Goal: Use online tool/utility: Utilize a website feature to perform a specific function

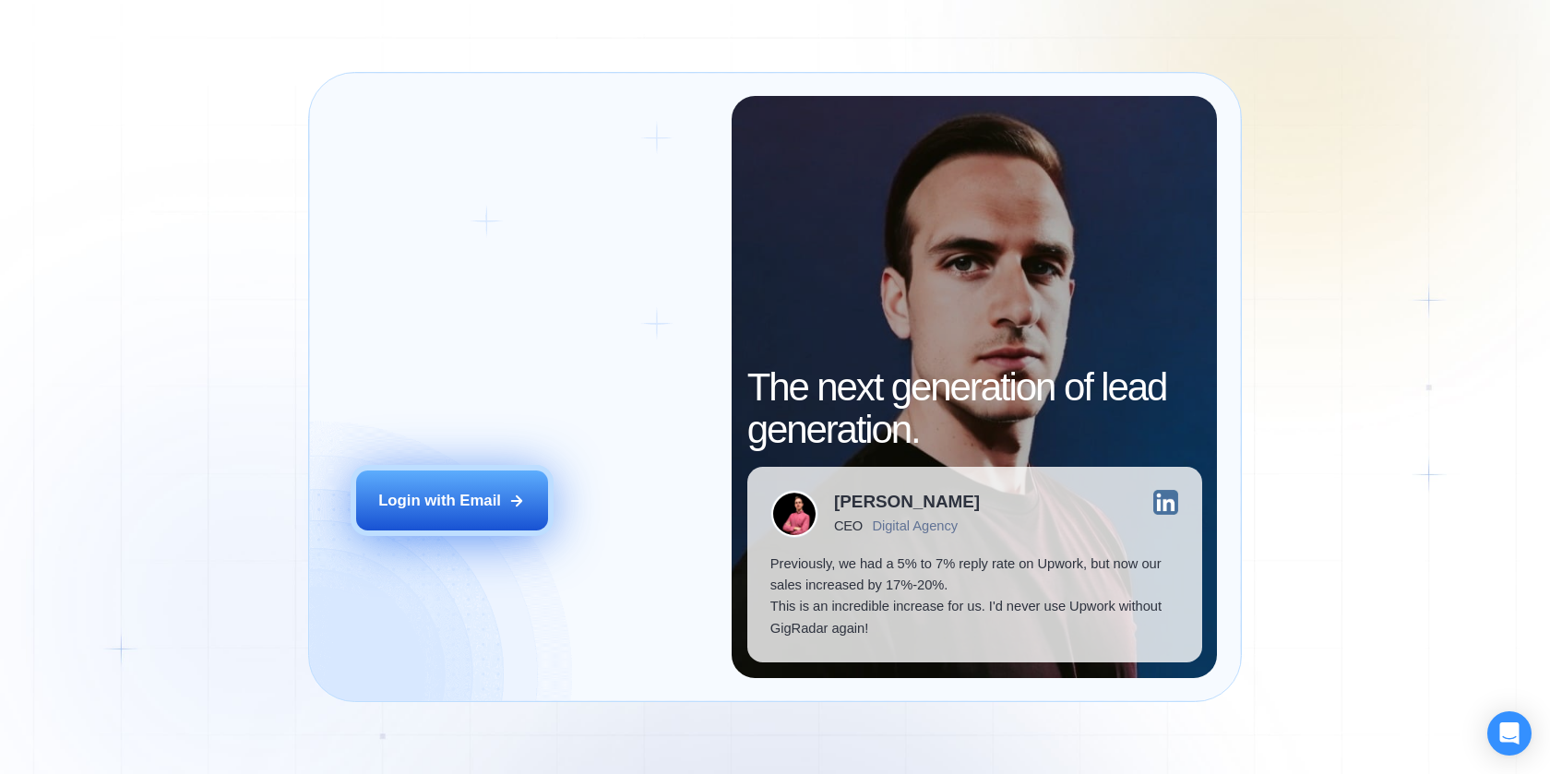
click at [500, 472] on button "Login with Email" at bounding box center [452, 500] width 192 height 60
click at [518, 512] on button "Login with Email" at bounding box center [452, 500] width 192 height 60
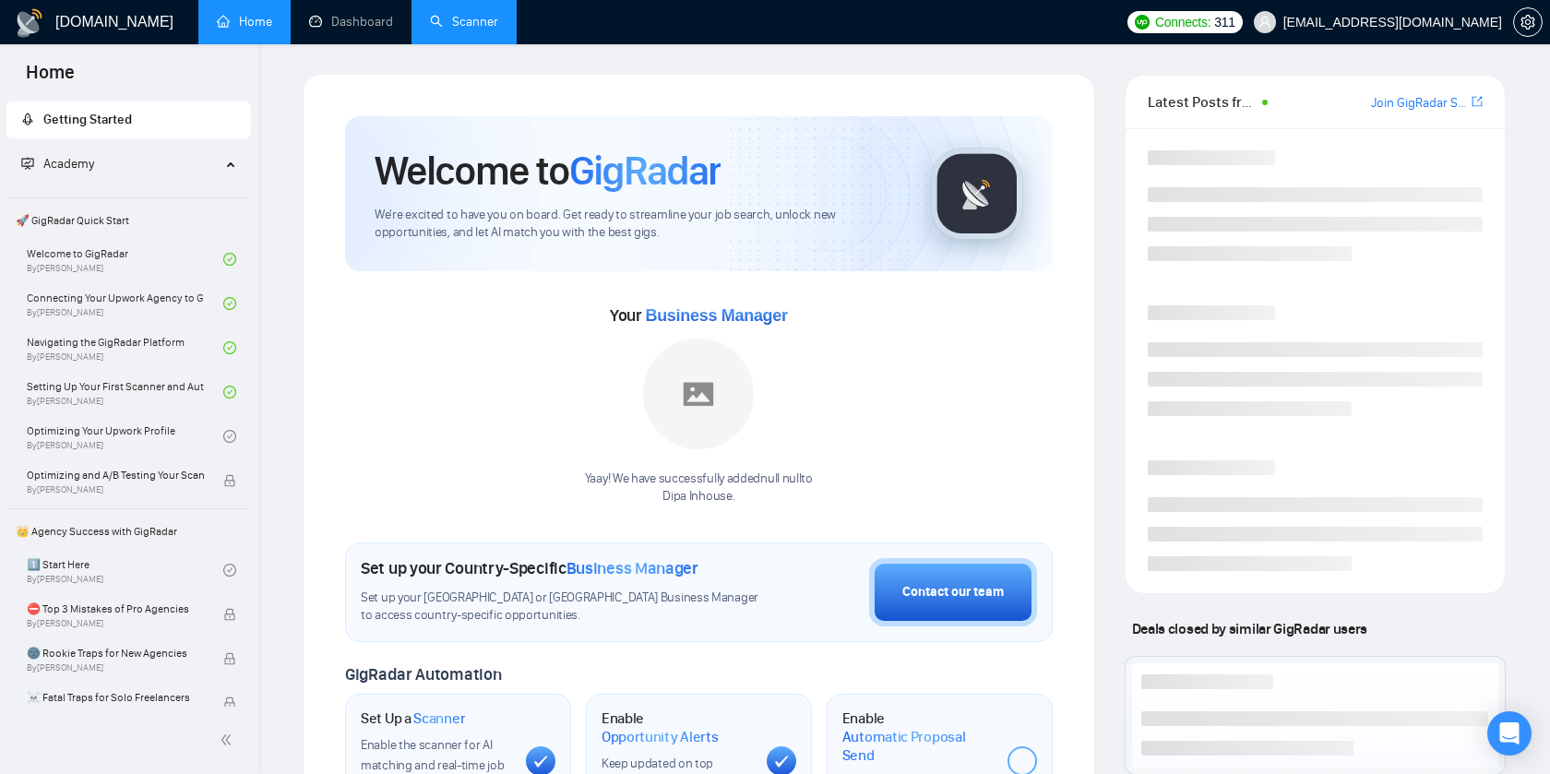
click at [478, 30] on link "Scanner" at bounding box center [464, 22] width 68 height 16
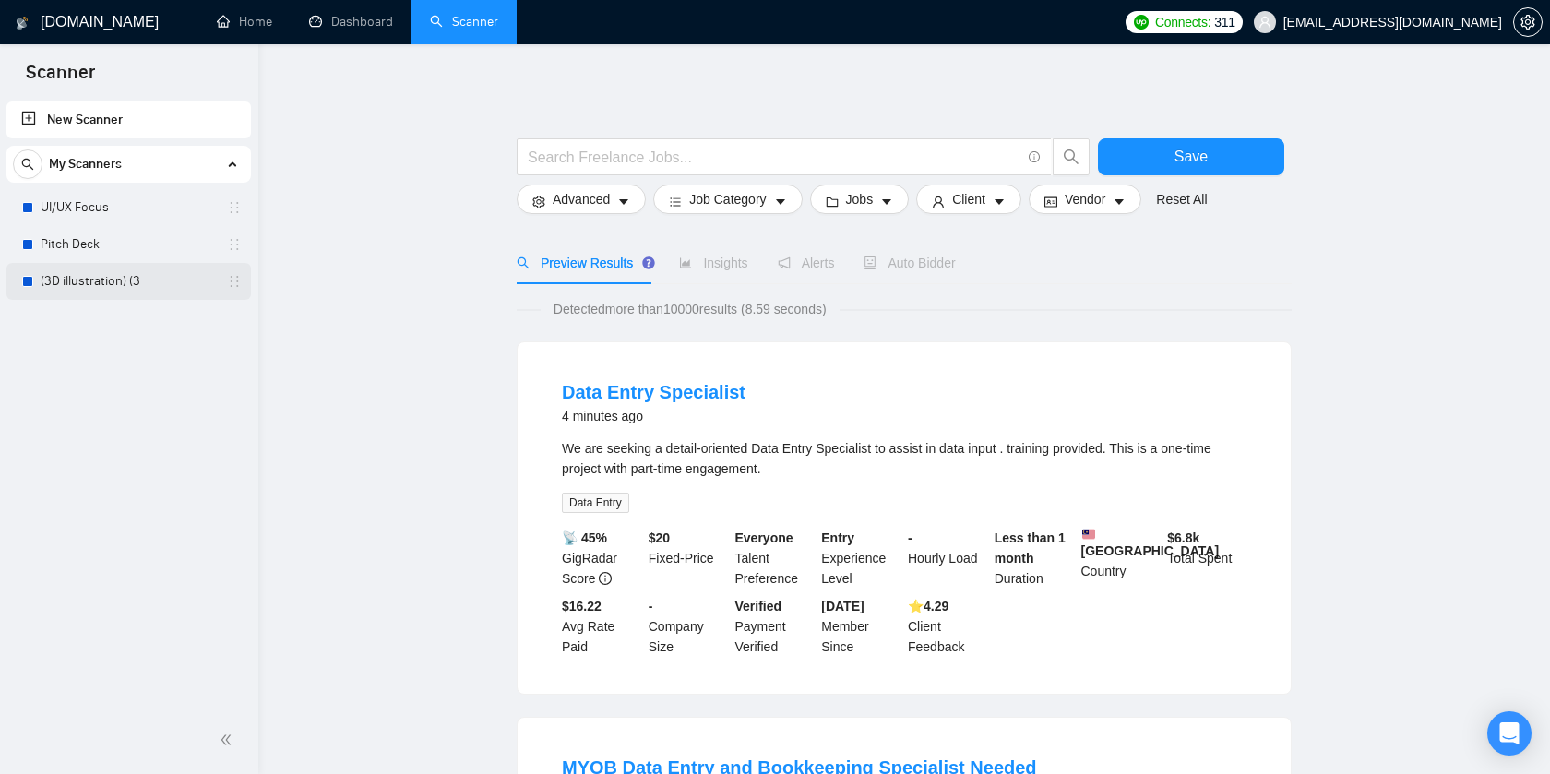
click at [114, 277] on link "(3D illustration) (3" at bounding box center [128, 281] width 175 height 37
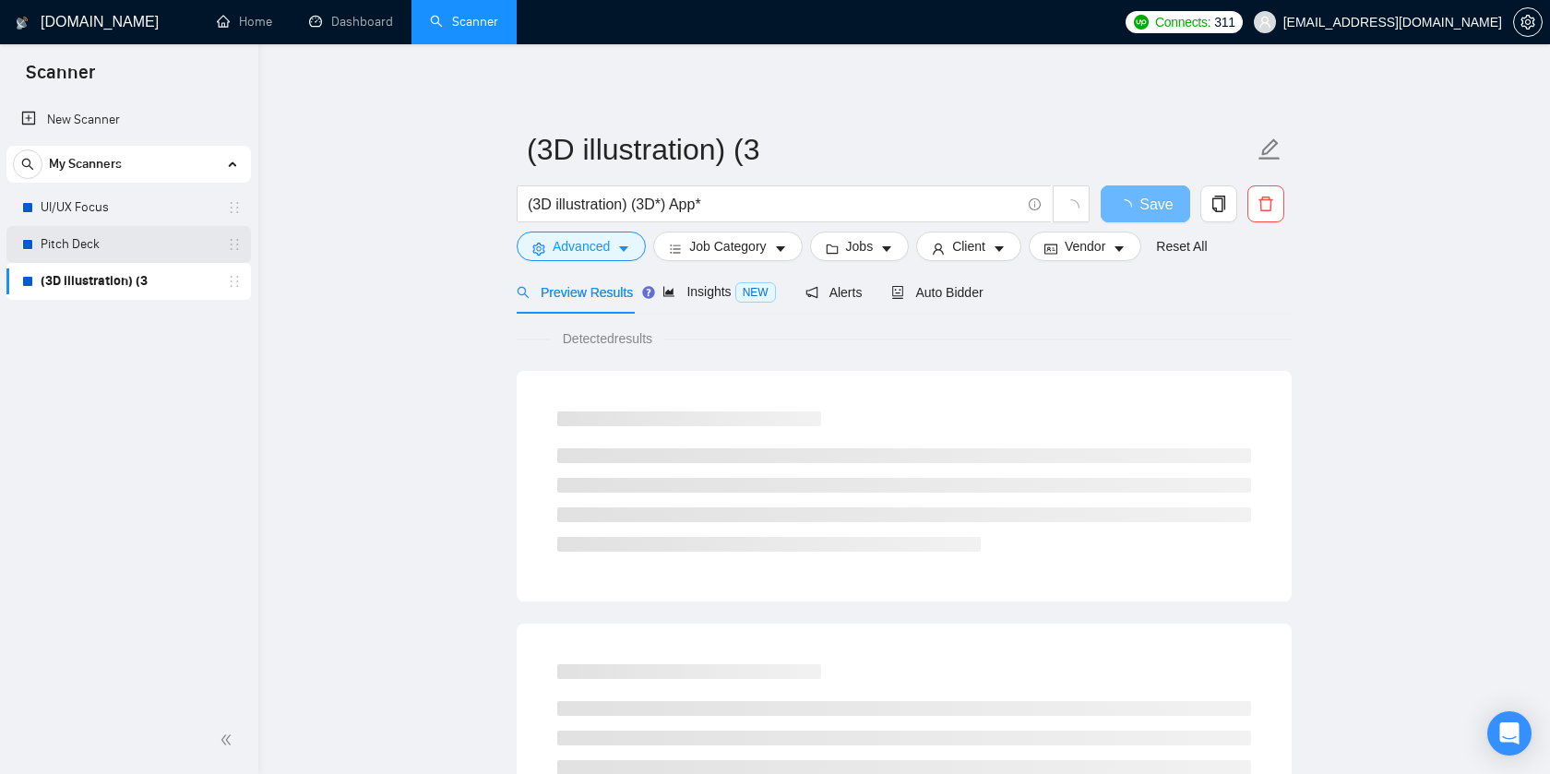
click at [105, 256] on link "Pitch Deck" at bounding box center [128, 244] width 175 height 37
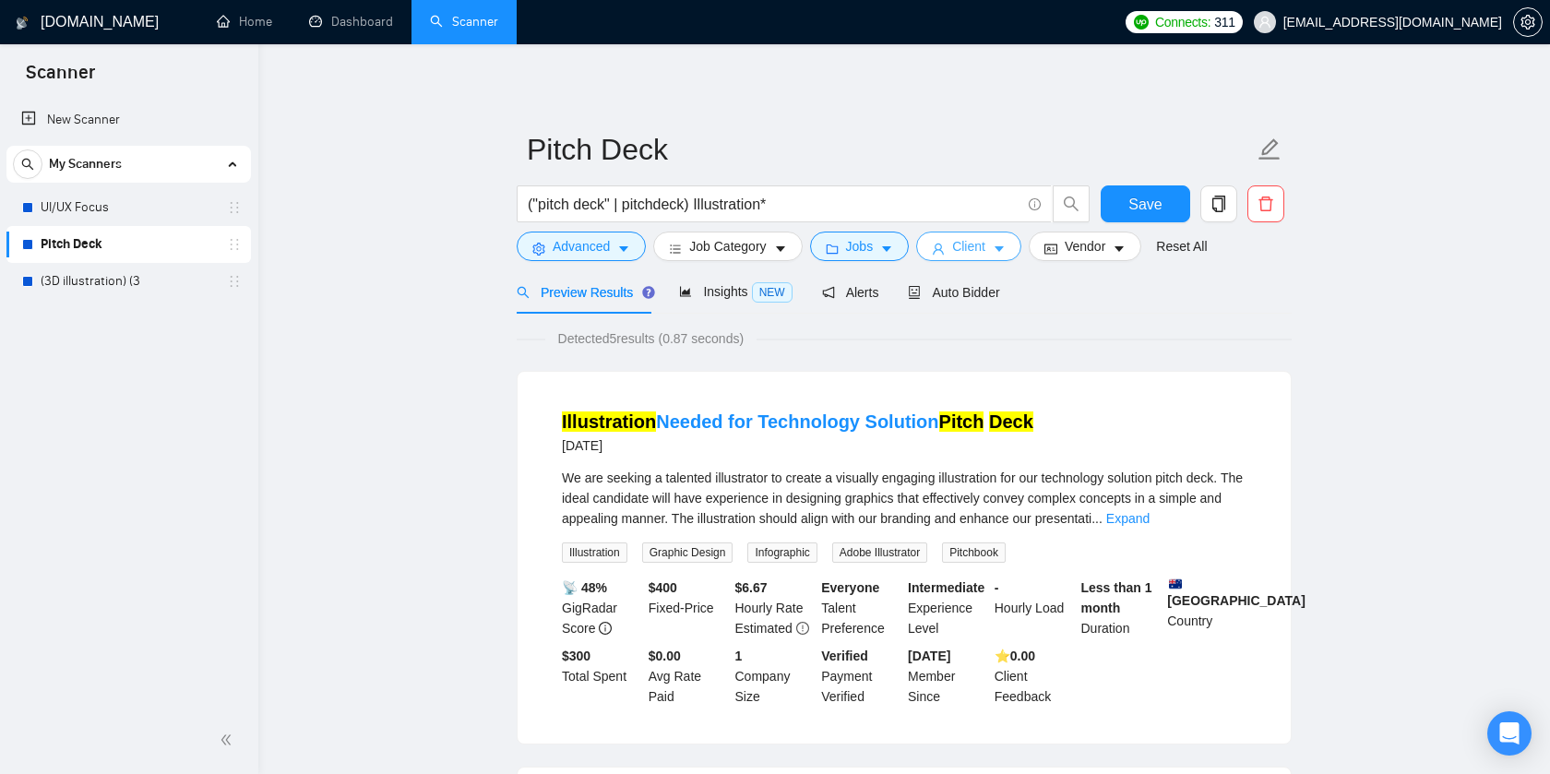
click at [998, 256] on button "Client" at bounding box center [968, 247] width 105 height 30
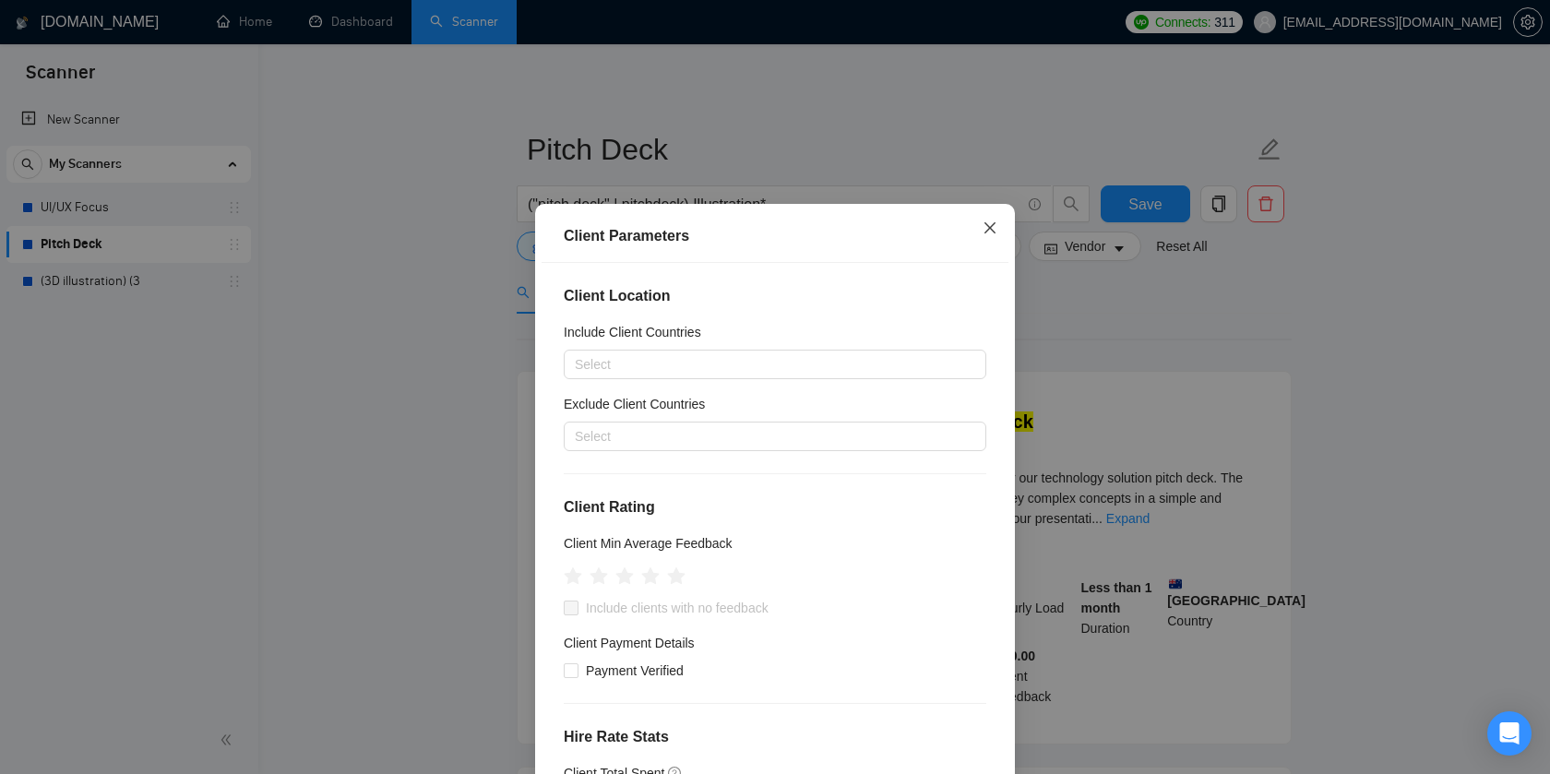
click at [996, 232] on icon "close" at bounding box center [989, 227] width 15 height 15
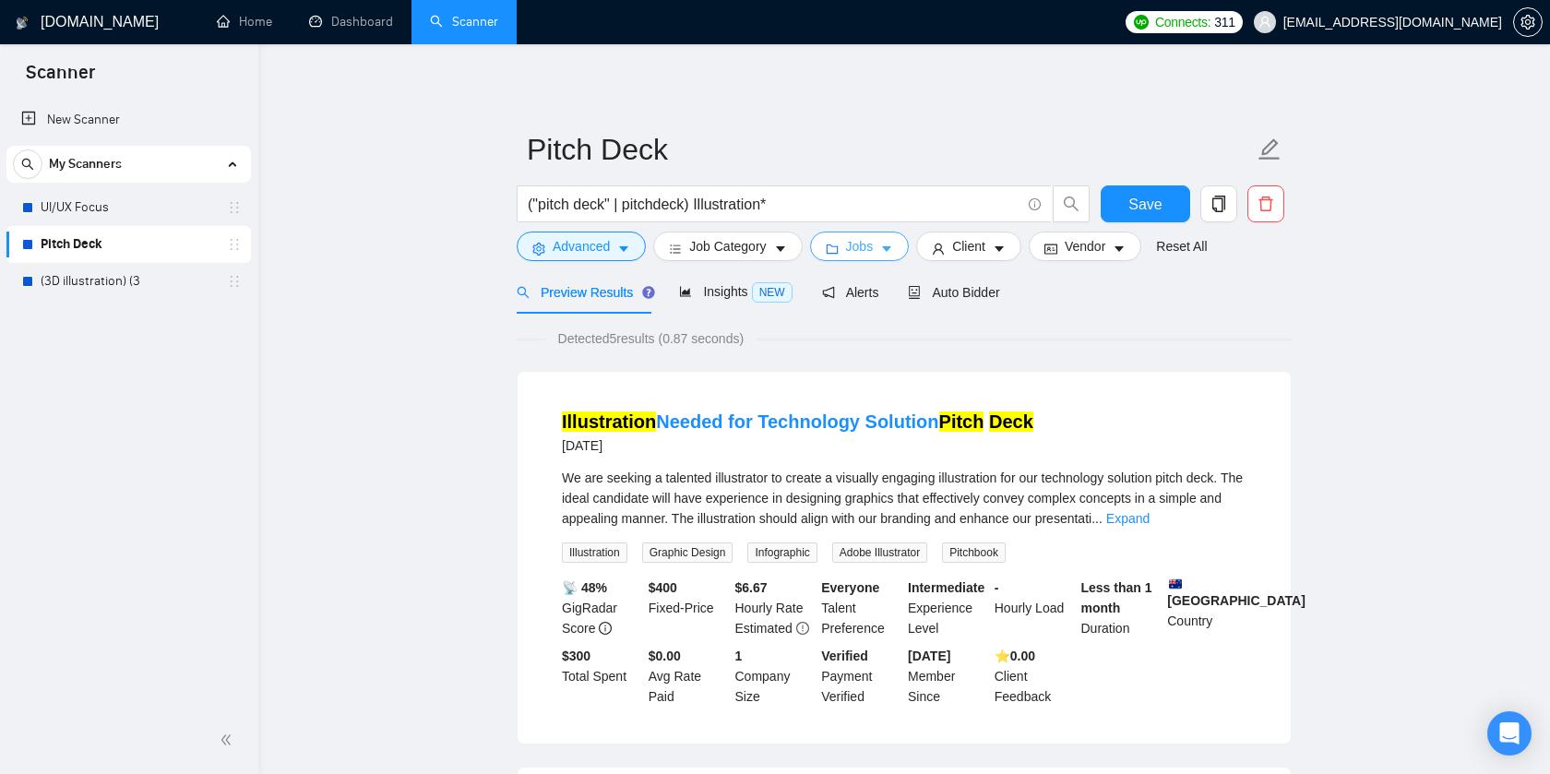
click at [907, 238] on button "Jobs" at bounding box center [860, 247] width 100 height 30
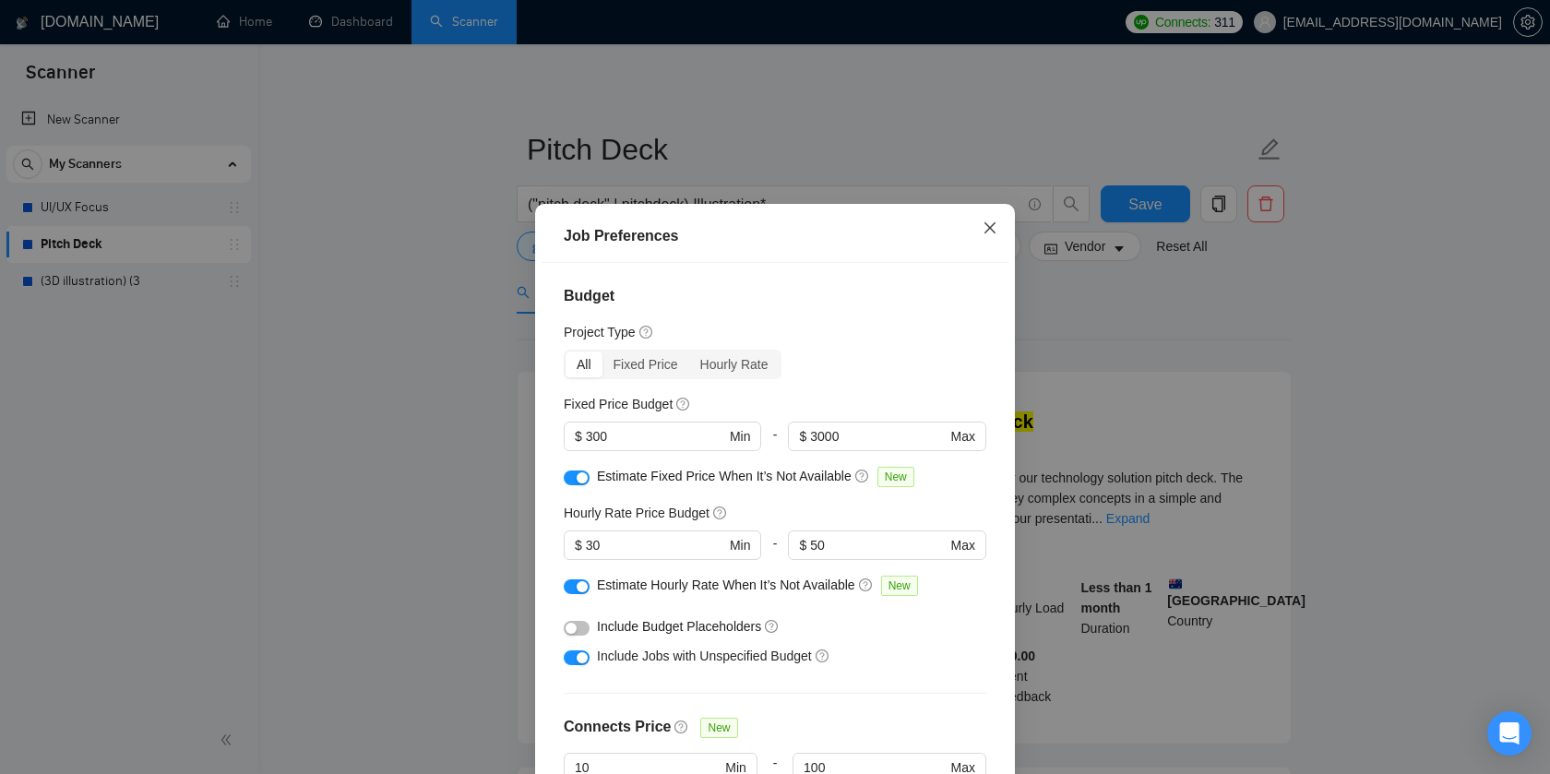
click at [982, 233] on icon "close" at bounding box center [989, 227] width 15 height 15
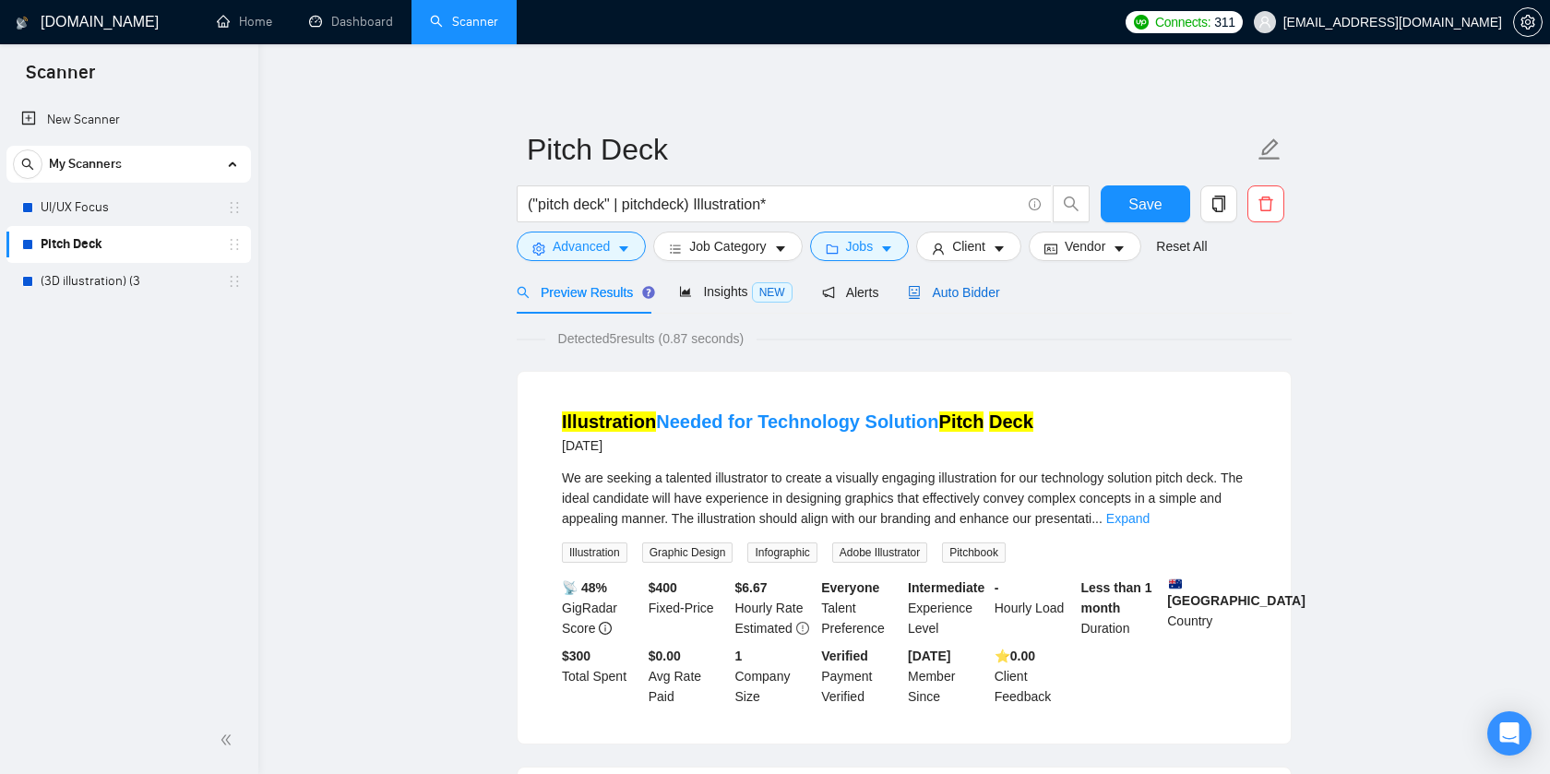
click at [940, 292] on span "Auto Bidder" at bounding box center [953, 292] width 91 height 15
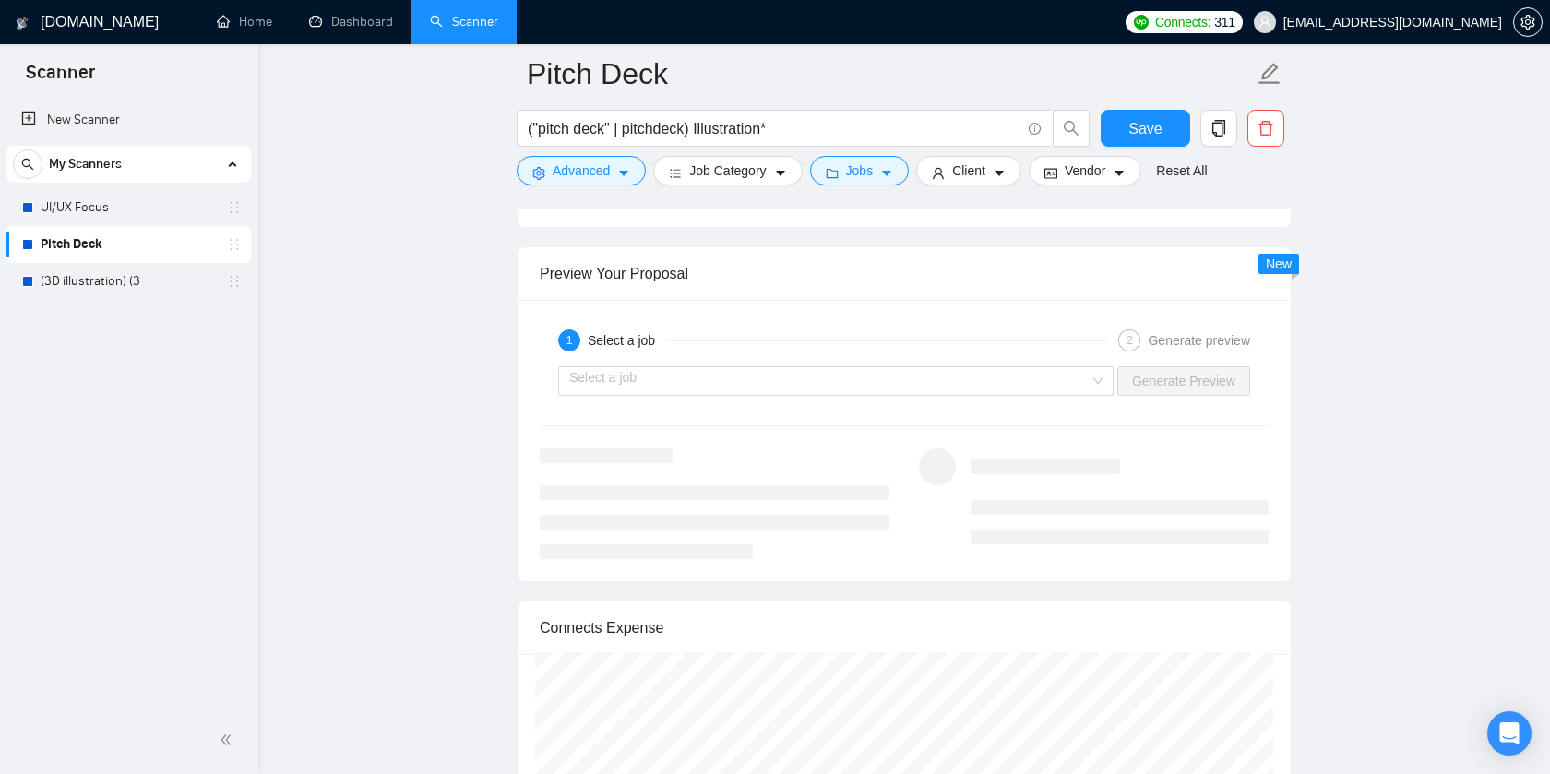
scroll to position [3460, 0]
